Goal: Information Seeking & Learning: Learn about a topic

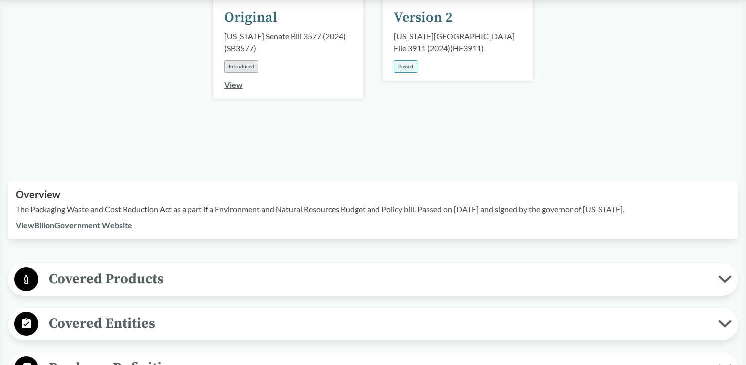
scroll to position [188, 0]
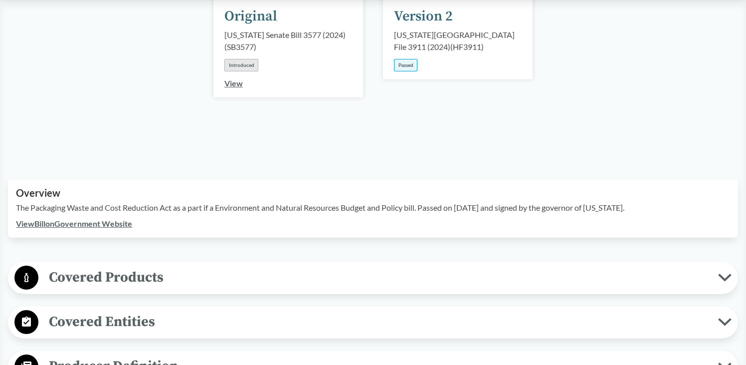
click at [58, 266] on span "Covered Products" at bounding box center [378, 277] width 680 height 22
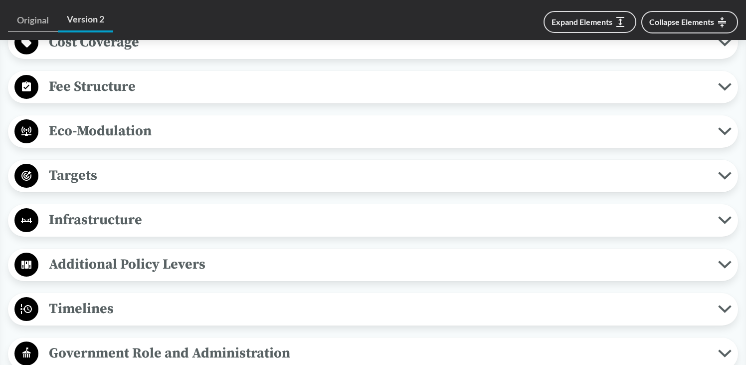
scroll to position [697, 0]
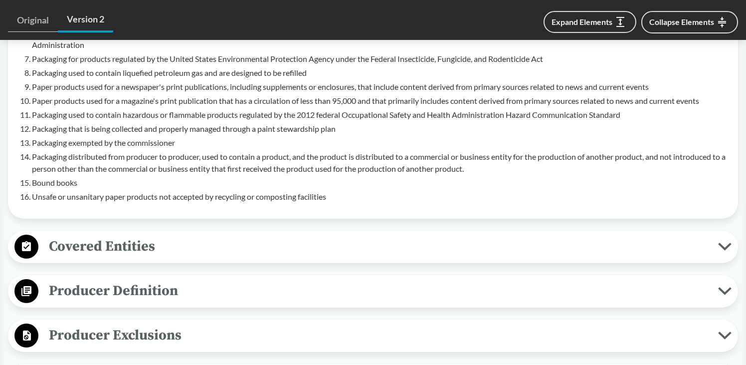
click at [64, 235] on span "Covered Entities" at bounding box center [378, 246] width 680 height 22
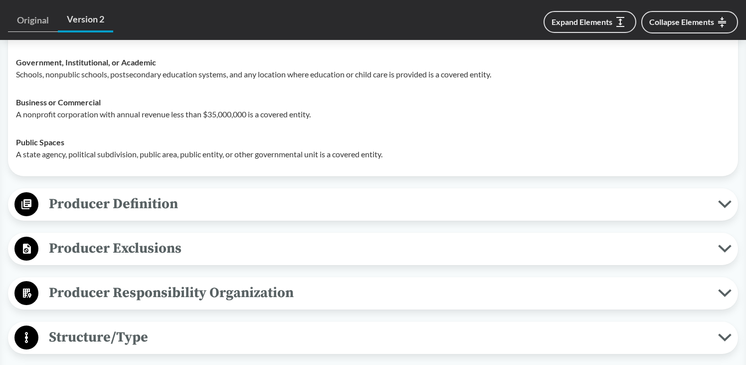
scroll to position [948, 0]
click at [60, 192] on span "Producer Definition" at bounding box center [378, 203] width 680 height 22
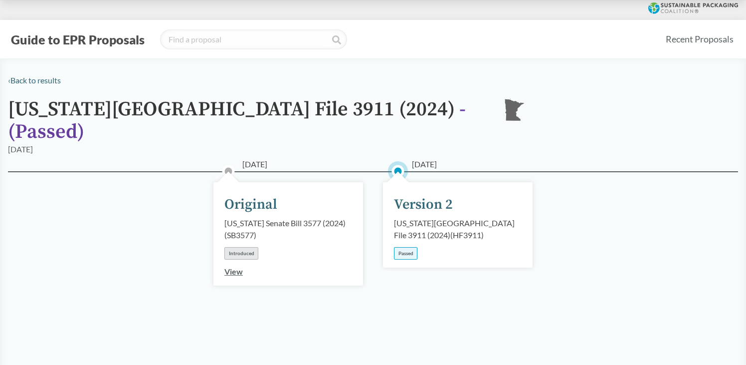
click at [399, 166] on circle at bounding box center [398, 171] width 10 height 10
click at [406, 247] on div "Passed" at bounding box center [405, 253] width 23 height 12
